Goal: Task Accomplishment & Management: Manage account settings

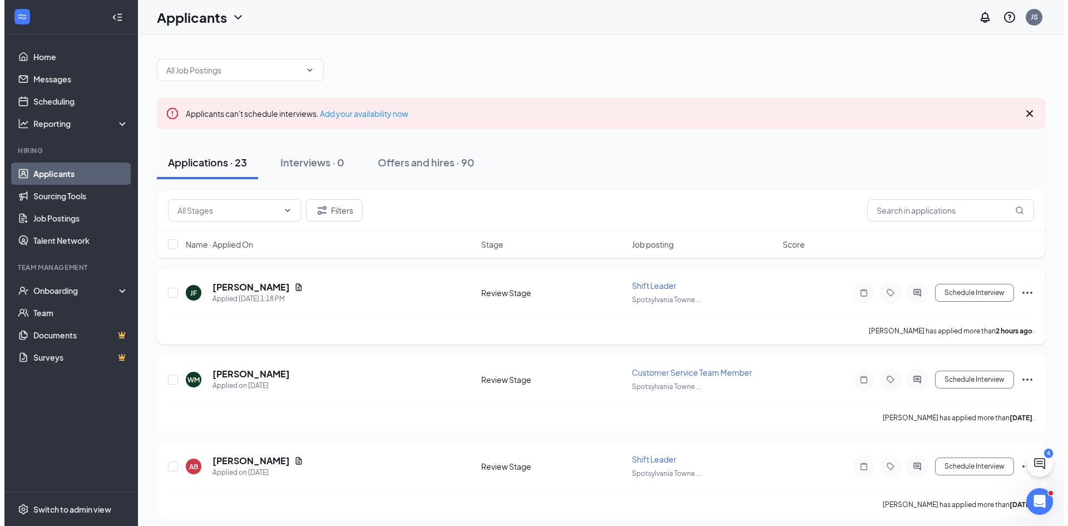
scroll to position [56, 0]
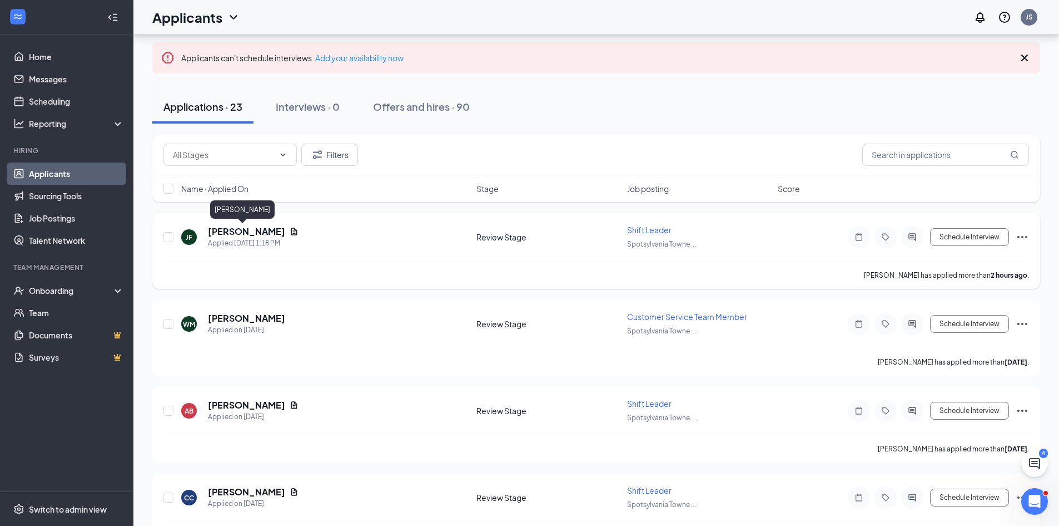
click at [225, 232] on h5 "[PERSON_NAME]" at bounding box center [246, 231] width 77 height 12
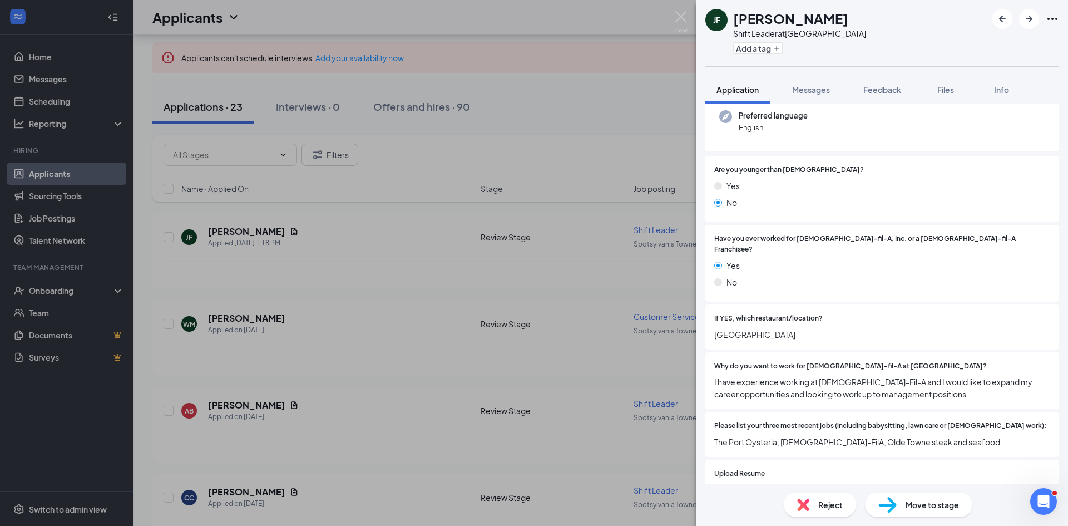
scroll to position [167, 0]
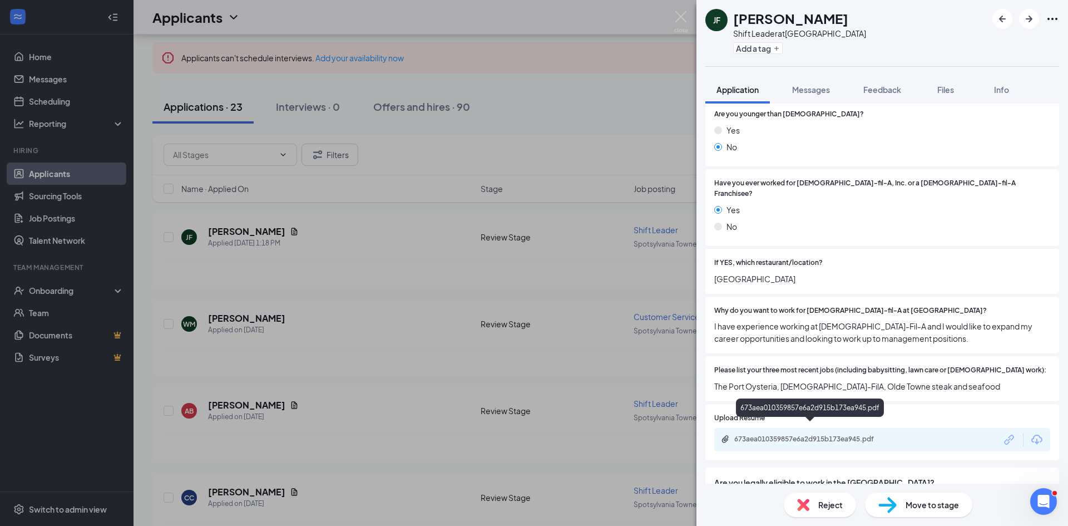
click at [816, 434] on div "673aea010359857e6a2d915b173ea945.pdf" at bounding box center [812, 438] width 156 height 9
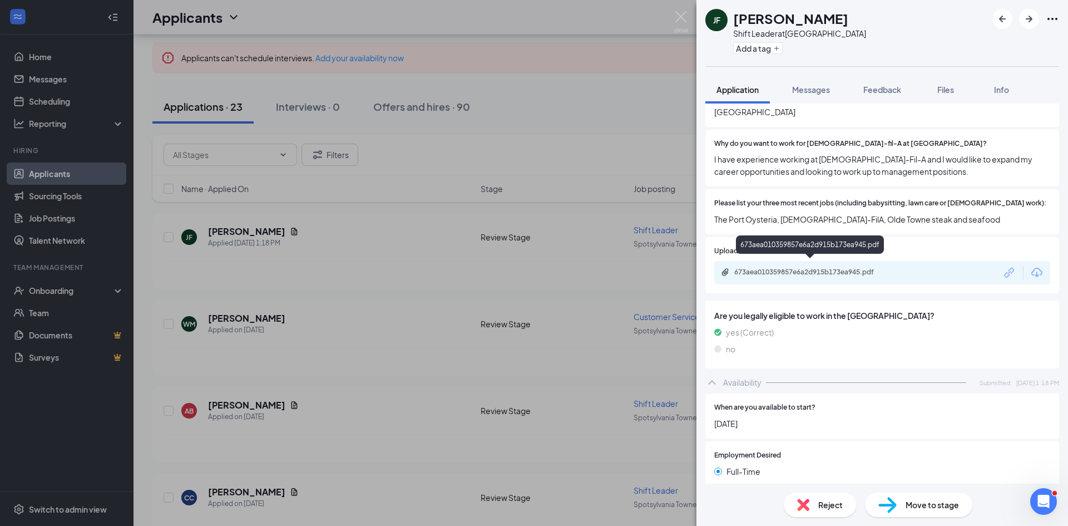
scroll to position [0, 0]
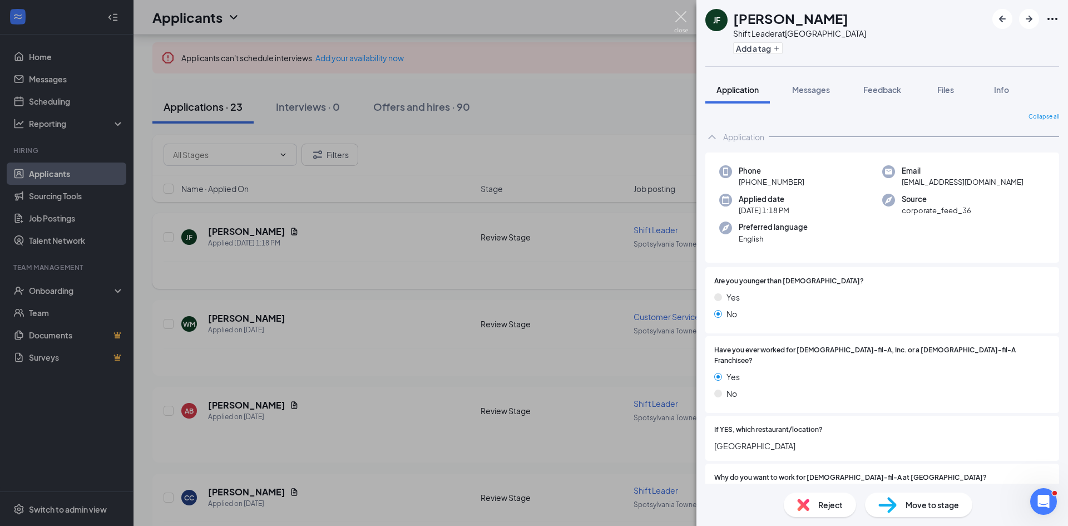
drag, startPoint x: 676, startPoint y: 15, endPoint x: 531, endPoint y: 281, distance: 302.9
click at [676, 15] on img at bounding box center [681, 22] width 14 height 22
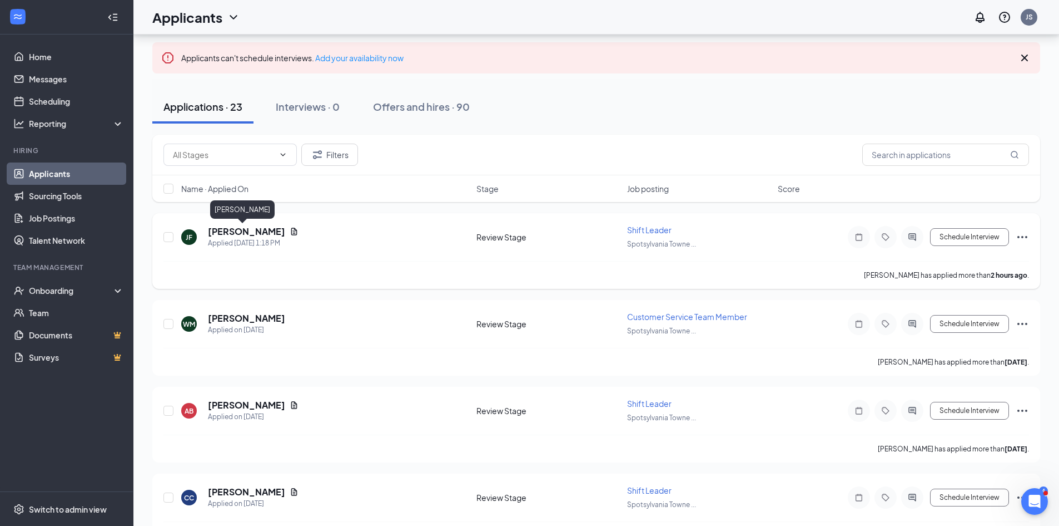
click at [237, 233] on h5 "[PERSON_NAME]" at bounding box center [246, 231] width 77 height 12
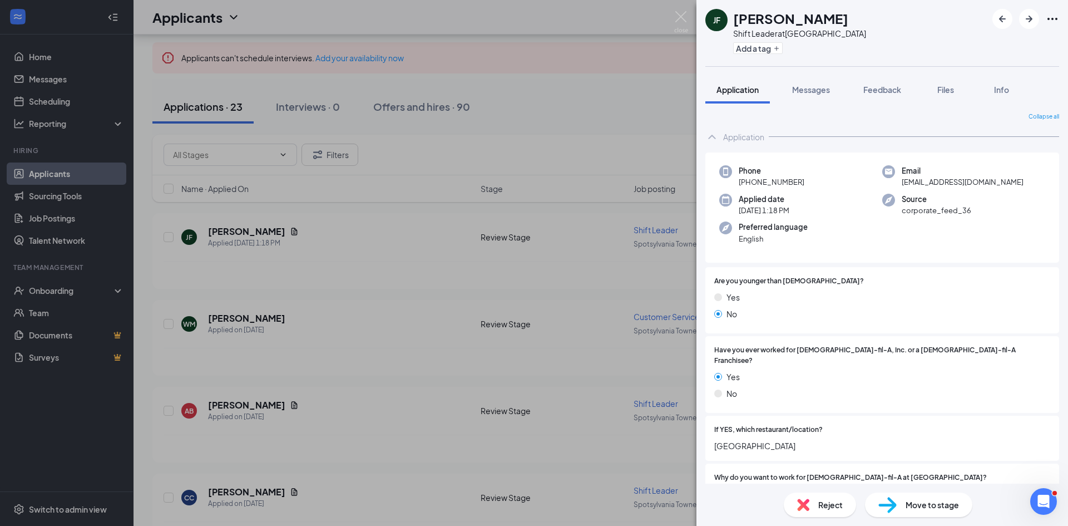
scroll to position [111, 0]
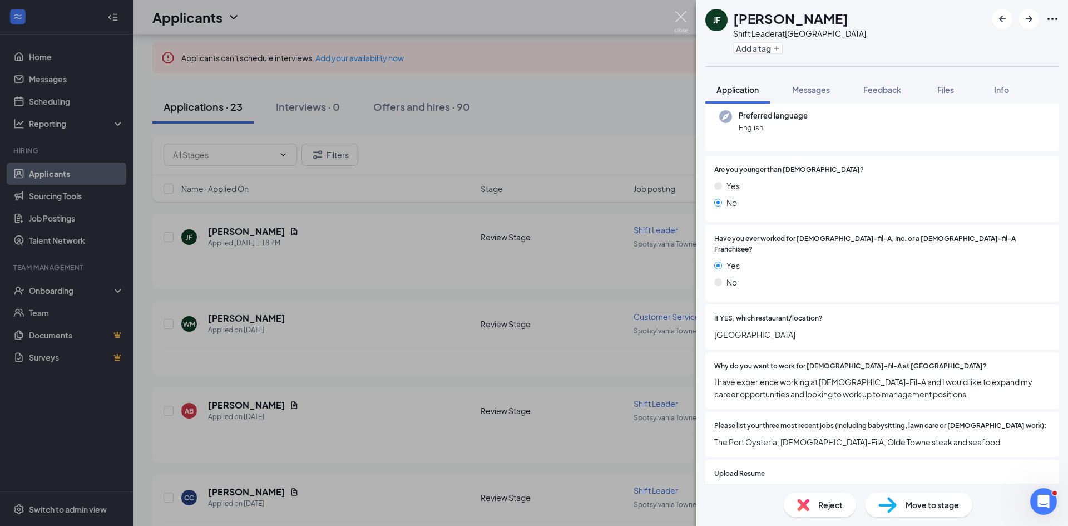
click at [681, 13] on img at bounding box center [681, 22] width 14 height 22
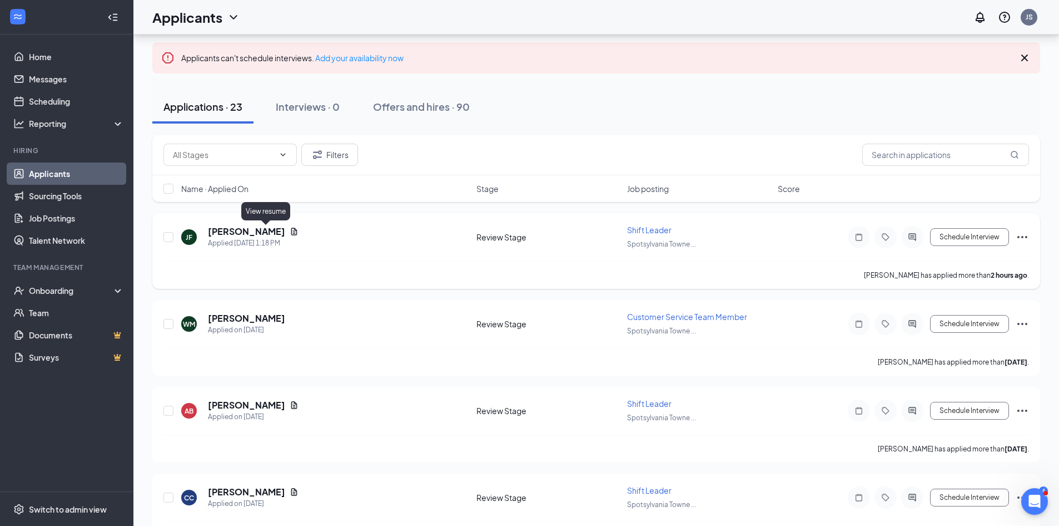
click at [290, 230] on icon "Document" at bounding box center [294, 231] width 9 height 9
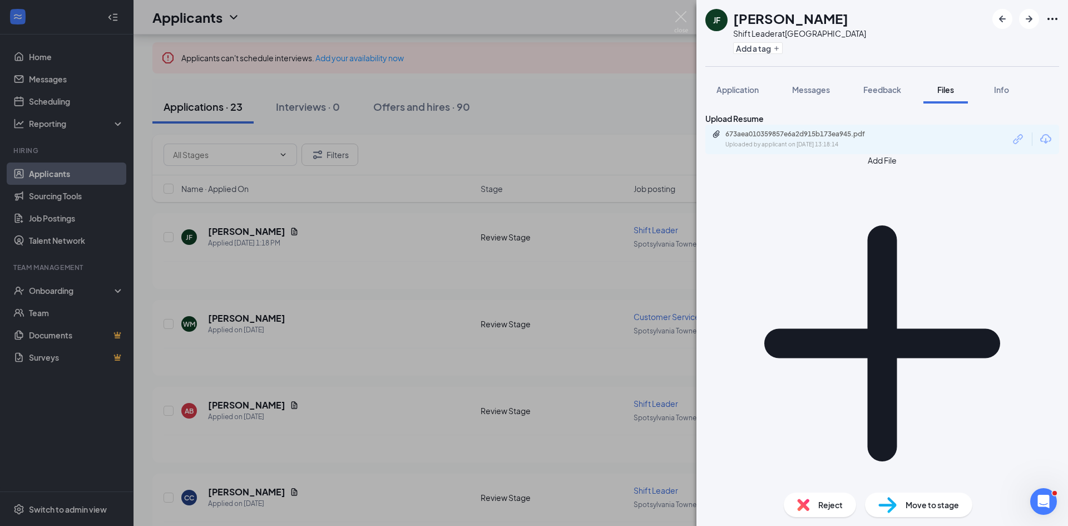
click at [888, 154] on div "673aea010359857e6a2d915b173ea945.pdf Uploaded by applicant on [DATE] 13:18:14" at bounding box center [882, 139] width 354 height 29
click at [835, 138] on div "673aea010359857e6a2d915b173ea945.pdf" at bounding box center [803, 134] width 156 height 9
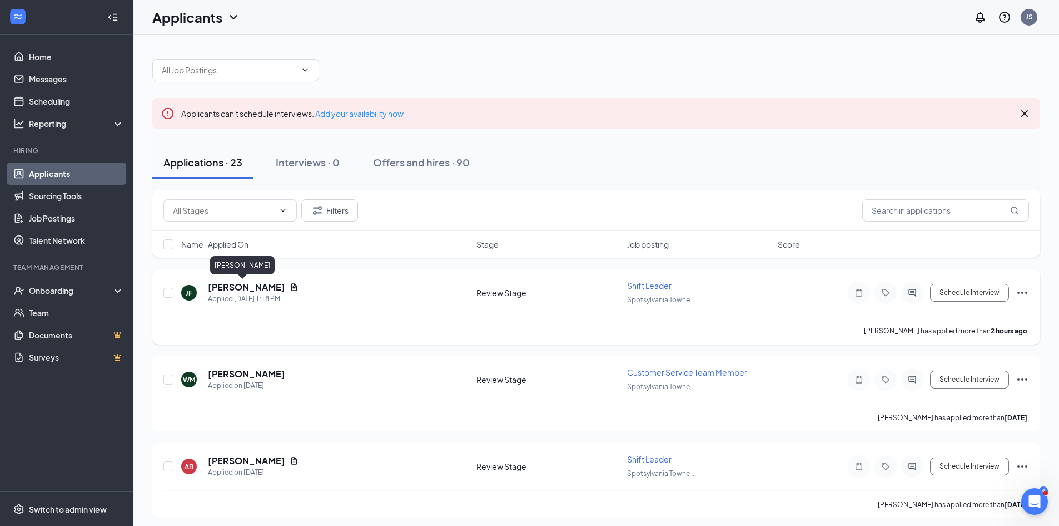
click at [229, 284] on h5 "[PERSON_NAME]" at bounding box center [246, 287] width 77 height 12
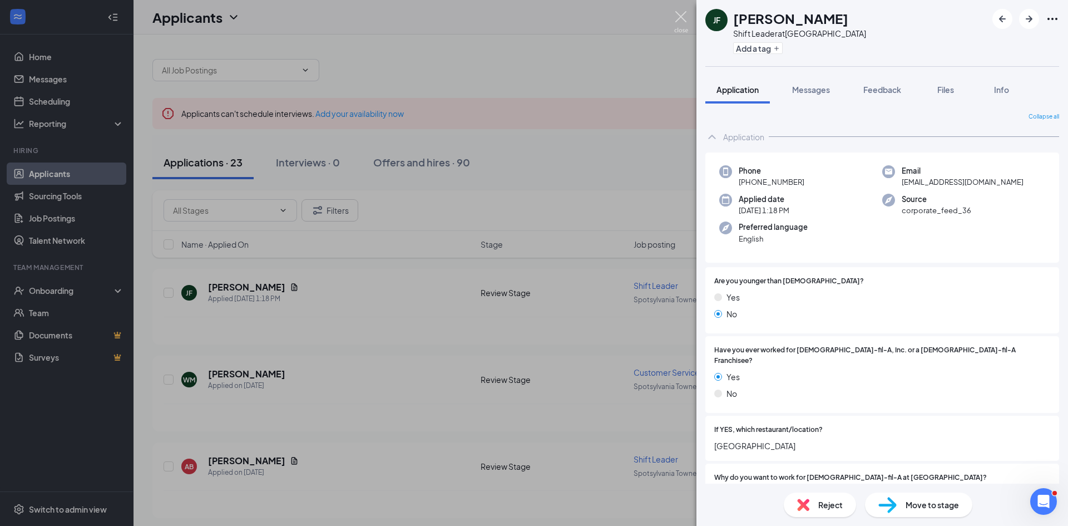
click at [680, 14] on img at bounding box center [681, 22] width 14 height 22
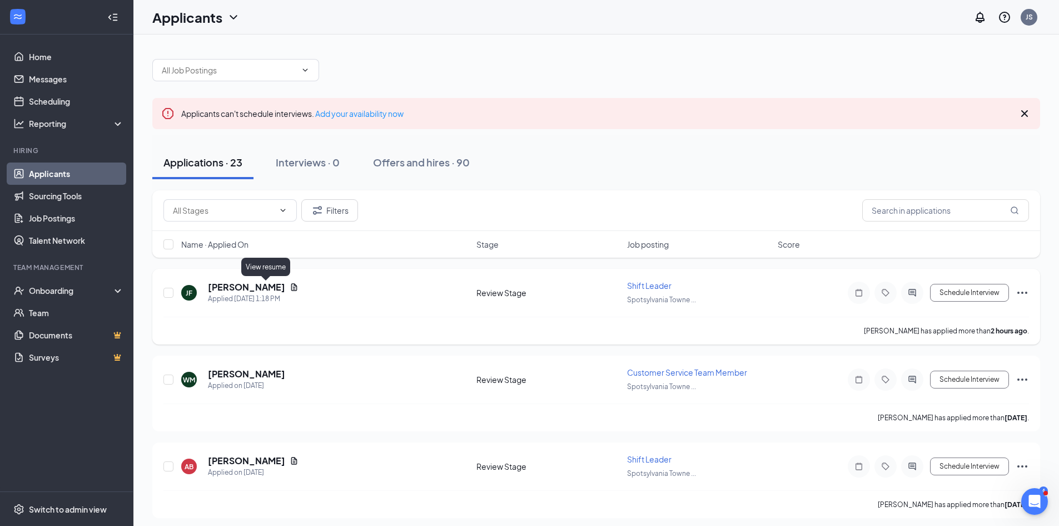
click at [290, 283] on icon "Document" at bounding box center [294, 287] width 9 height 9
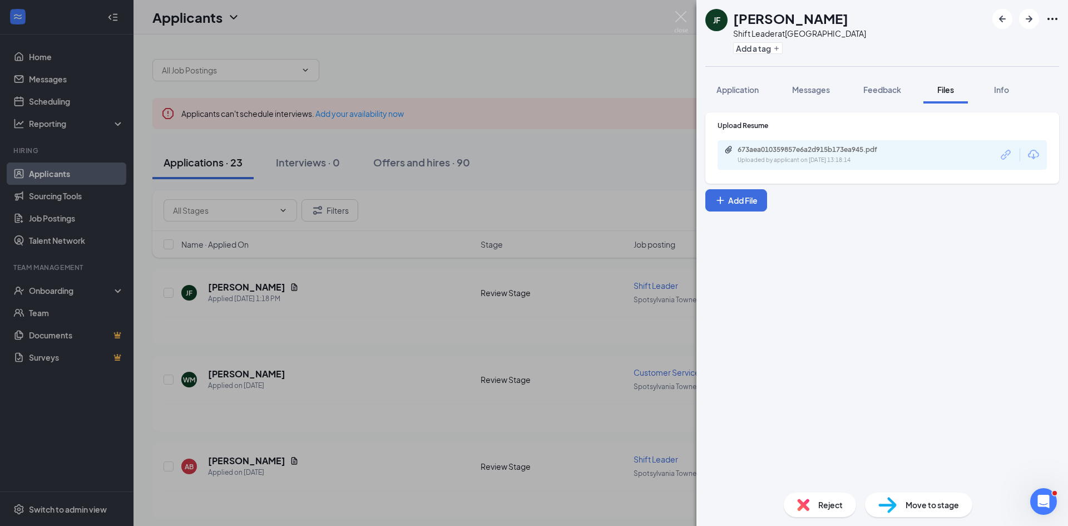
click at [789, 164] on div "Uploaded by applicant on [DATE] 13:18:14" at bounding box center [820, 160] width 167 height 9
drag, startPoint x: 680, startPoint y: 16, endPoint x: 561, endPoint y: 92, distance: 141.0
click at [680, 16] on img at bounding box center [681, 22] width 14 height 22
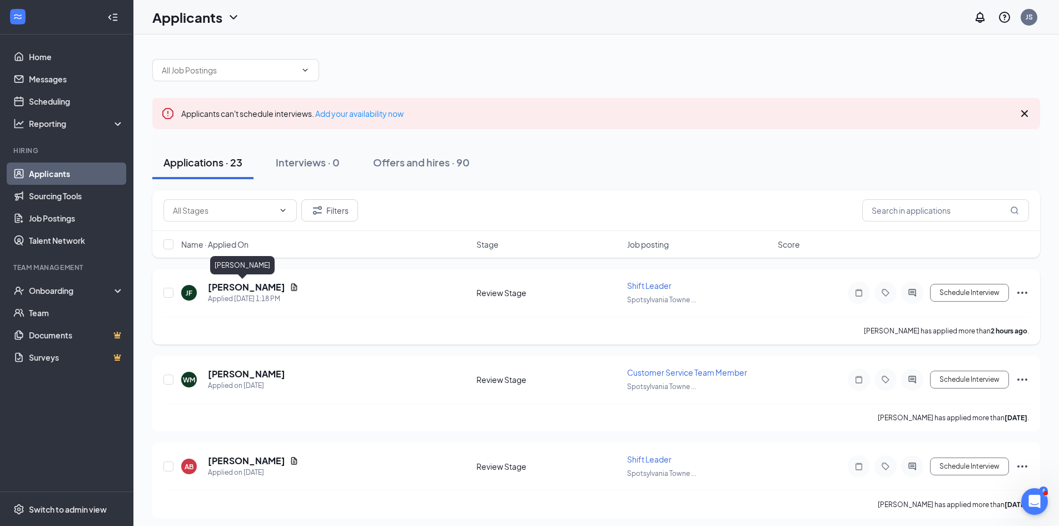
click at [234, 288] on h5 "[PERSON_NAME]" at bounding box center [246, 287] width 77 height 12
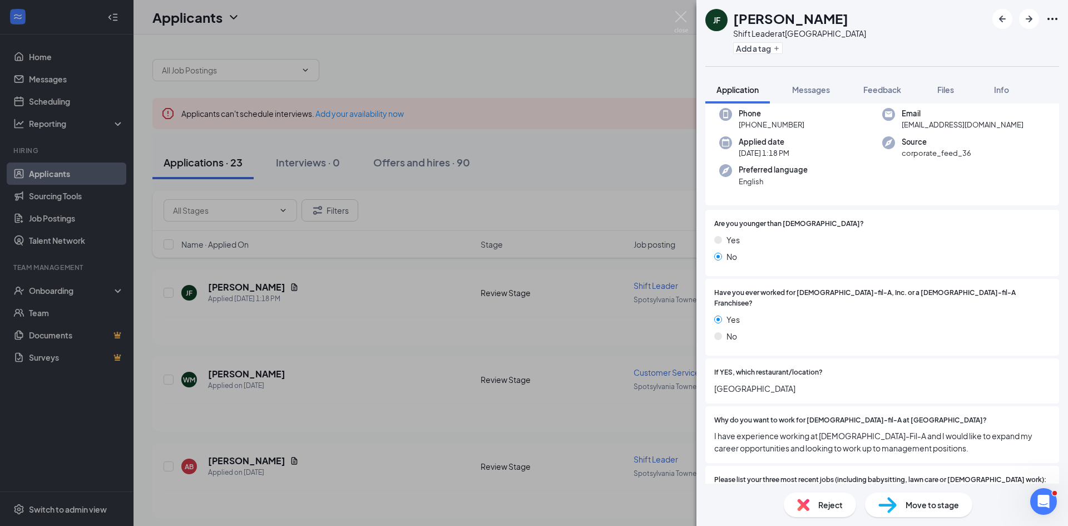
scroll to position [111, 0]
